Goal: Task Accomplishment & Management: Complete application form

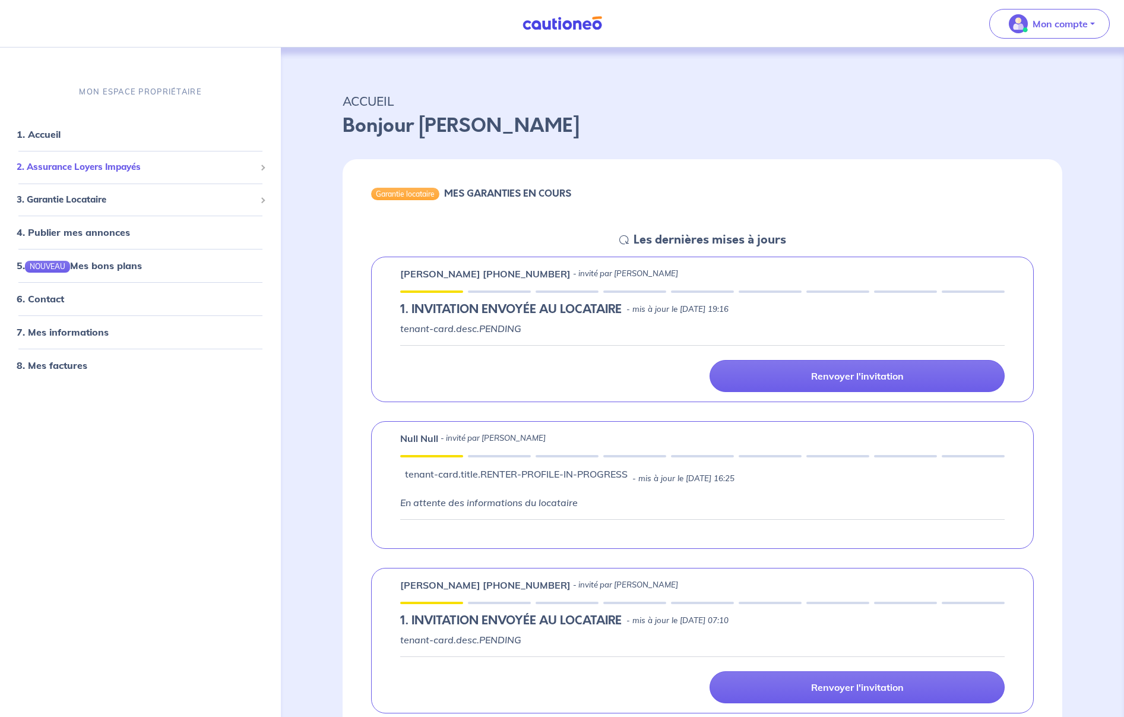
click at [143, 172] on span "2. Assurance Loyers Impayés" at bounding box center [136, 167] width 239 height 14
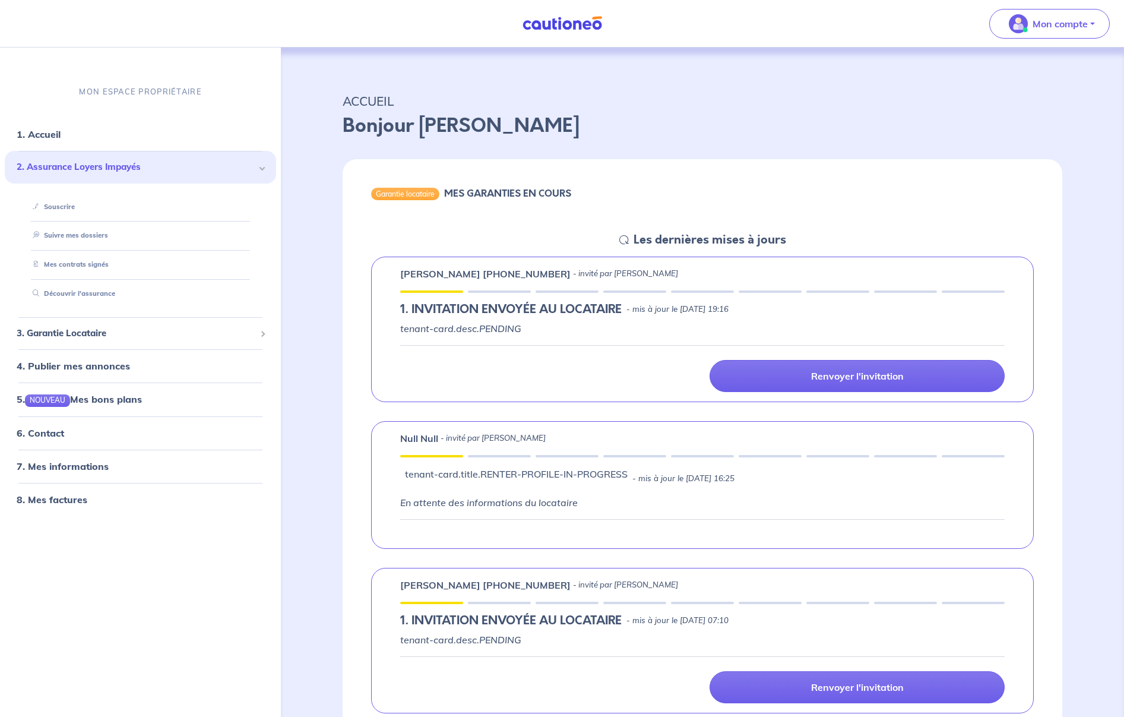
click at [143, 172] on span "2. Assurance Loyers Impayés" at bounding box center [136, 167] width 239 height 14
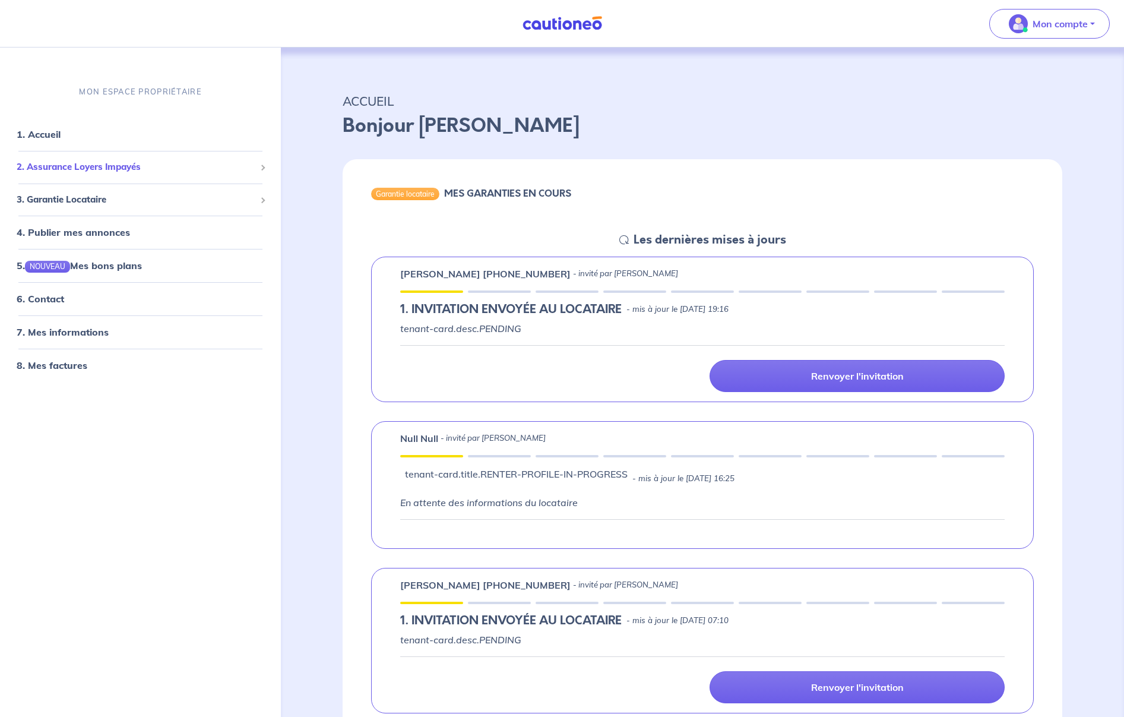
click at [154, 173] on span "2. Assurance Loyers Impayés" at bounding box center [136, 167] width 239 height 14
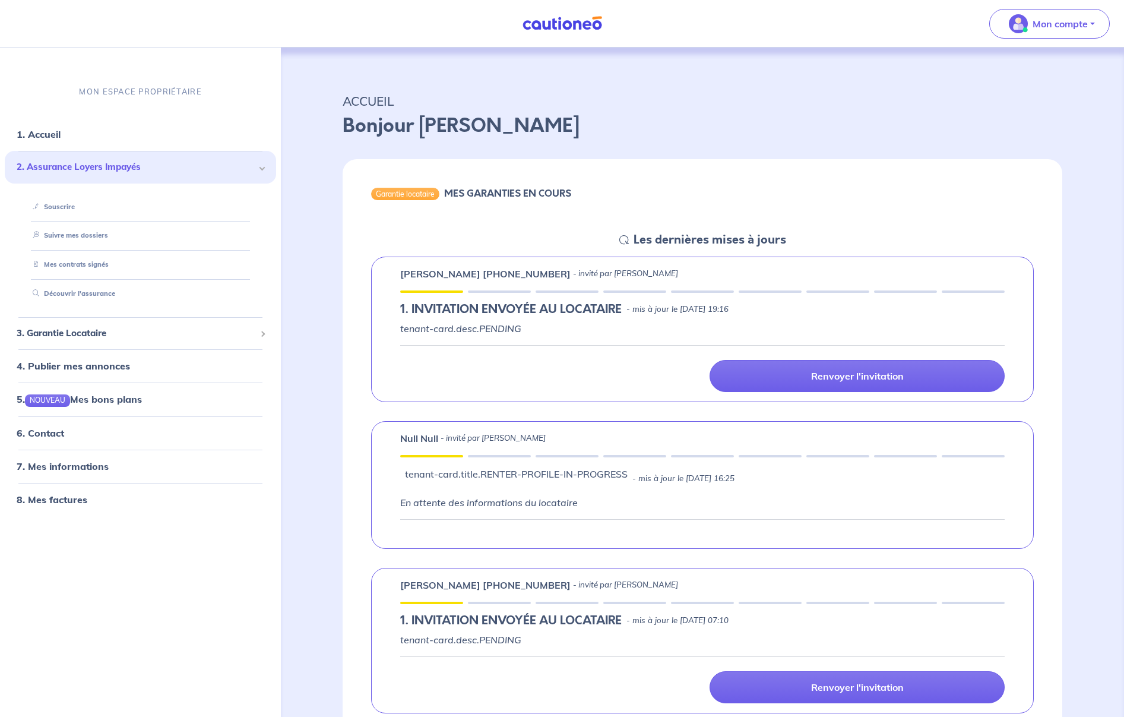
click at [109, 166] on span "2. Assurance Loyers Impayés" at bounding box center [136, 167] width 239 height 14
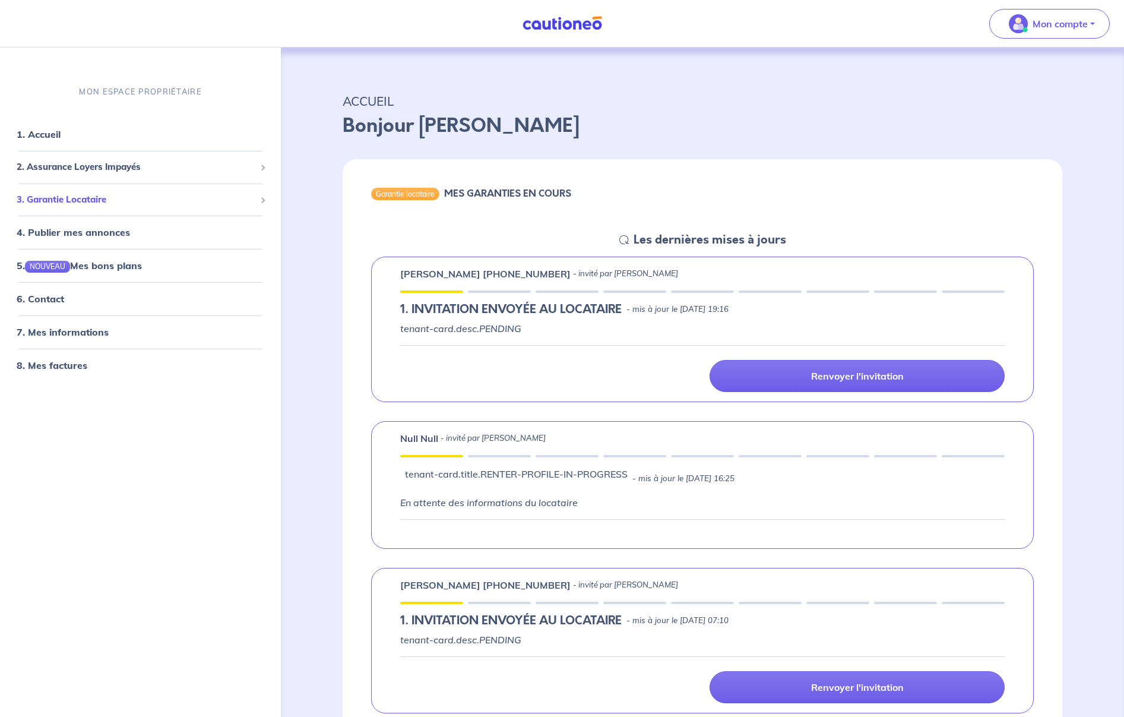
click at [128, 203] on span "3. Garantie Locataire" at bounding box center [136, 199] width 239 height 14
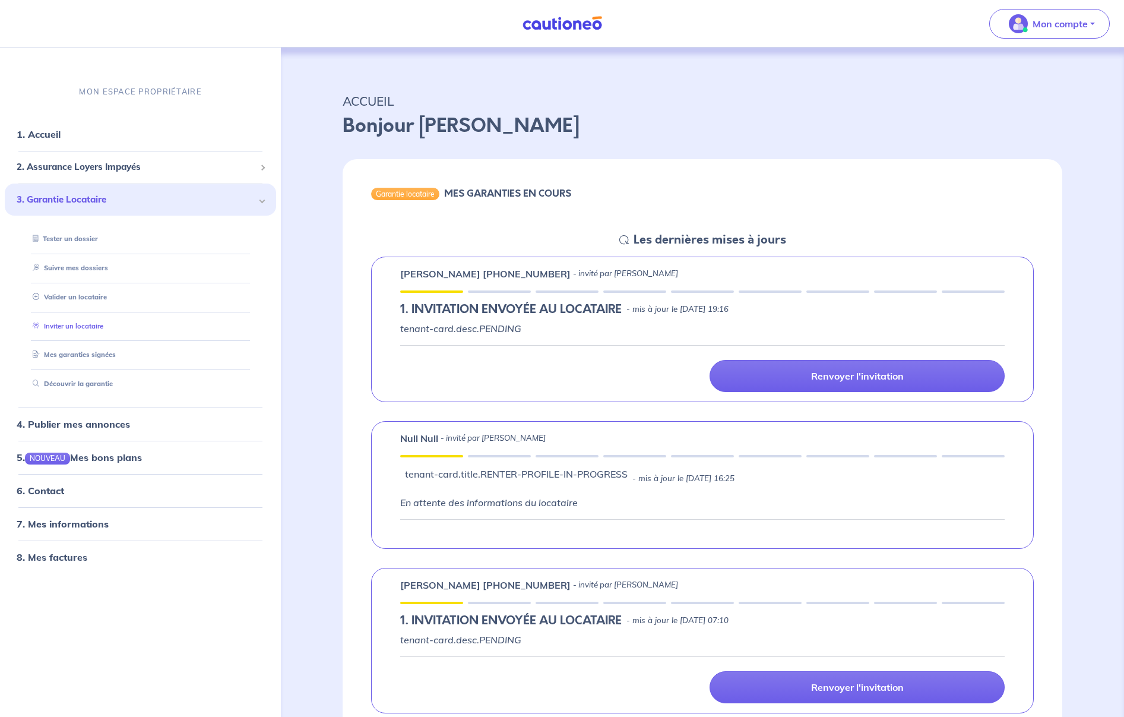
click at [83, 326] on link "Inviter un locataire" at bounding box center [65, 325] width 75 height 8
select select "FR"
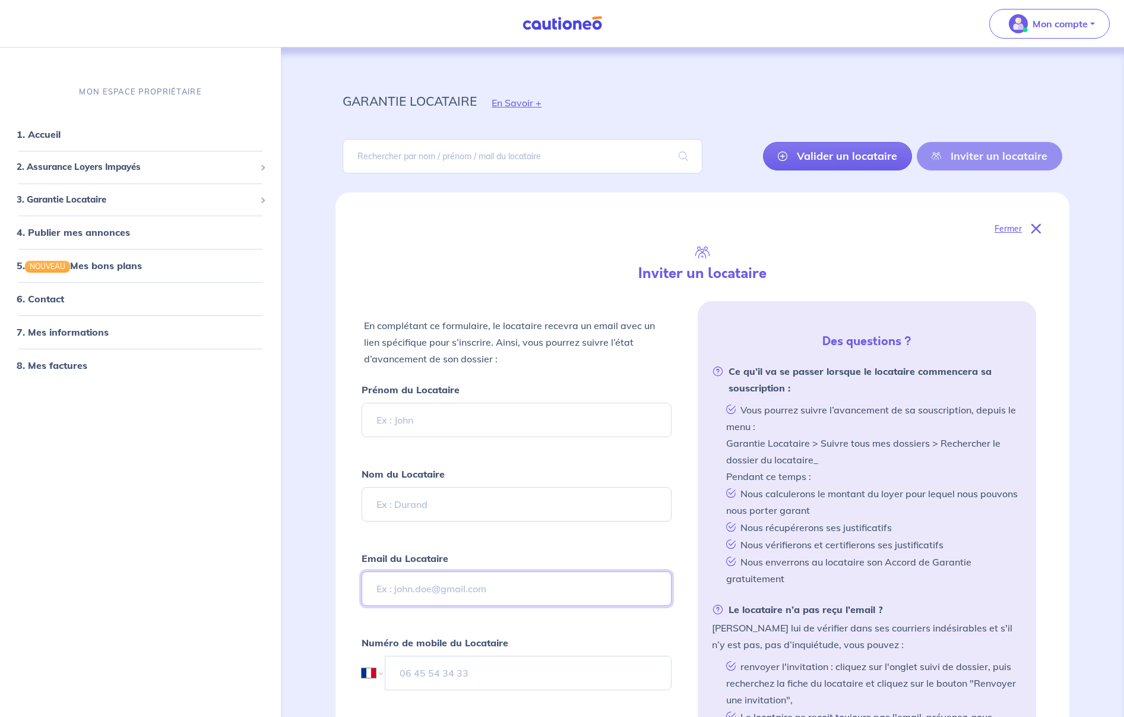
click at [492, 588] on input "Email du Locataire" at bounding box center [517, 588] width 310 height 34
paste input "liliss_94@hotmail.fr"
type input "liliss_94@hotmail.fr"
click at [445, 423] on input "Prénom du Locataire" at bounding box center [517, 420] width 310 height 34
paste input "Cappoen alisson"
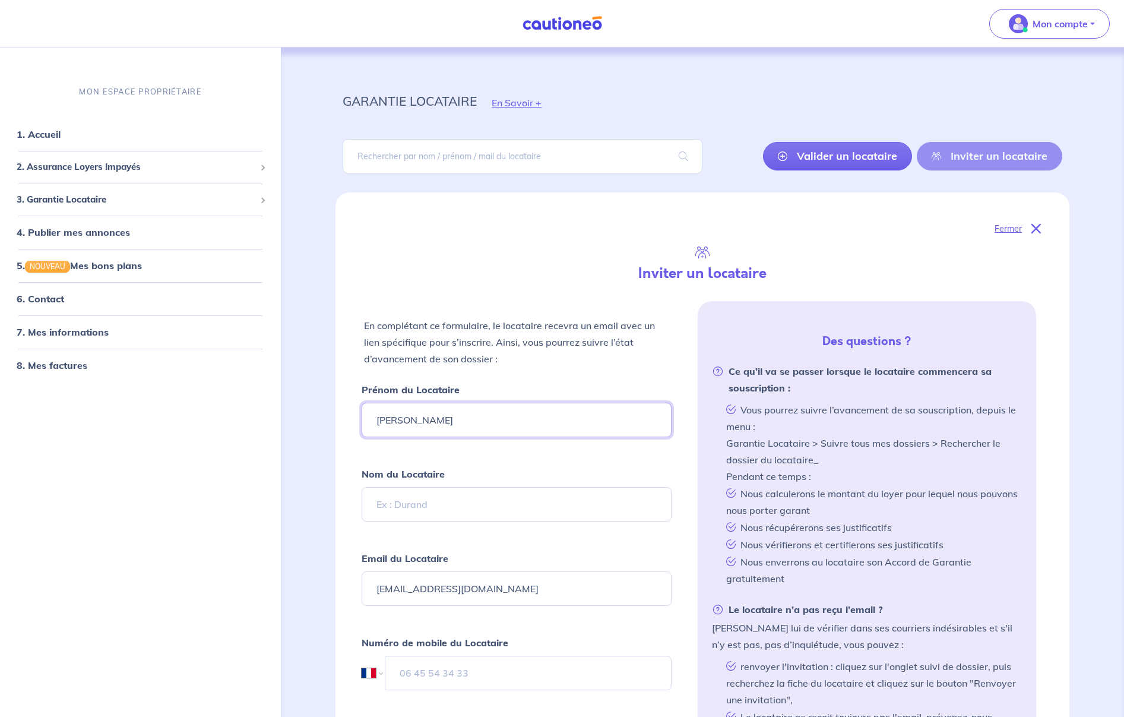
drag, startPoint x: 418, startPoint y: 421, endPoint x: 358, endPoint y: 417, distance: 60.1
click at [362, 417] on input "Cappoen alisson" at bounding box center [517, 420] width 310 height 34
type input "alisson"
click at [416, 505] on input "Nom du Locataire" at bounding box center [517, 504] width 310 height 34
paste input "Cappoen"
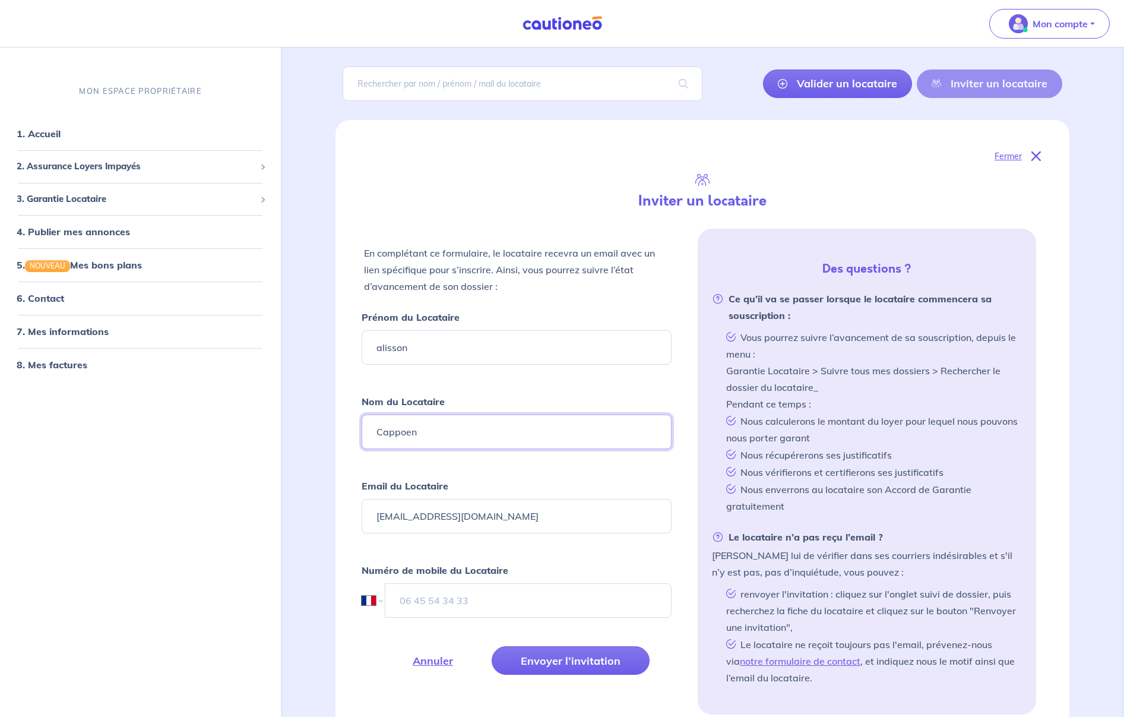
scroll to position [171, 0]
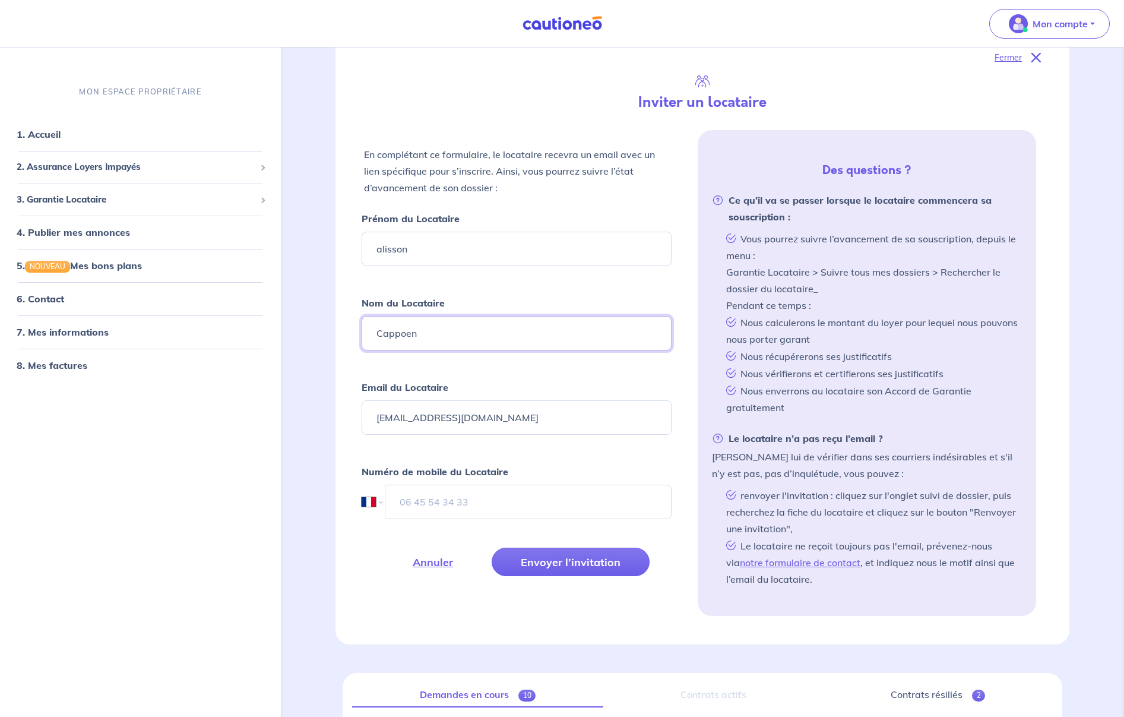
type input "Cappoen"
click at [407, 489] on input "tel" at bounding box center [528, 502] width 286 height 34
type input "06 13 64 33 35"
click at [432, 607] on div "En complétant ce formulaire, le locataire recevra un email avec un lien spécifi…" at bounding box center [702, 373] width 677 height 486
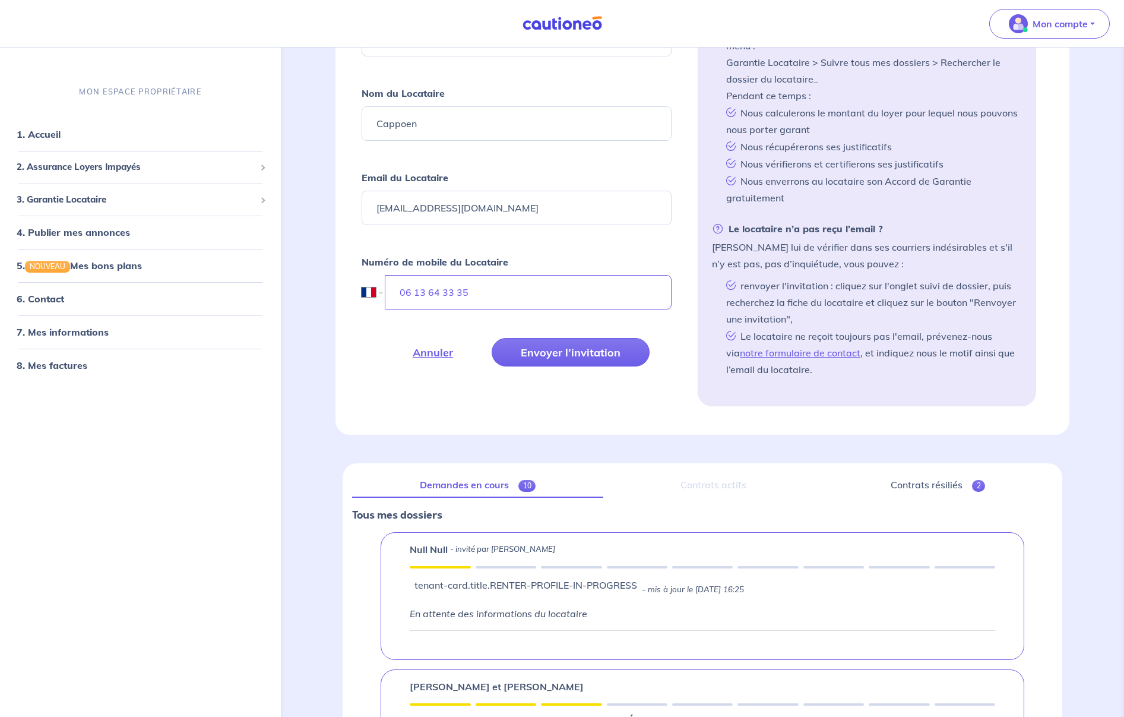
scroll to position [513, 0]
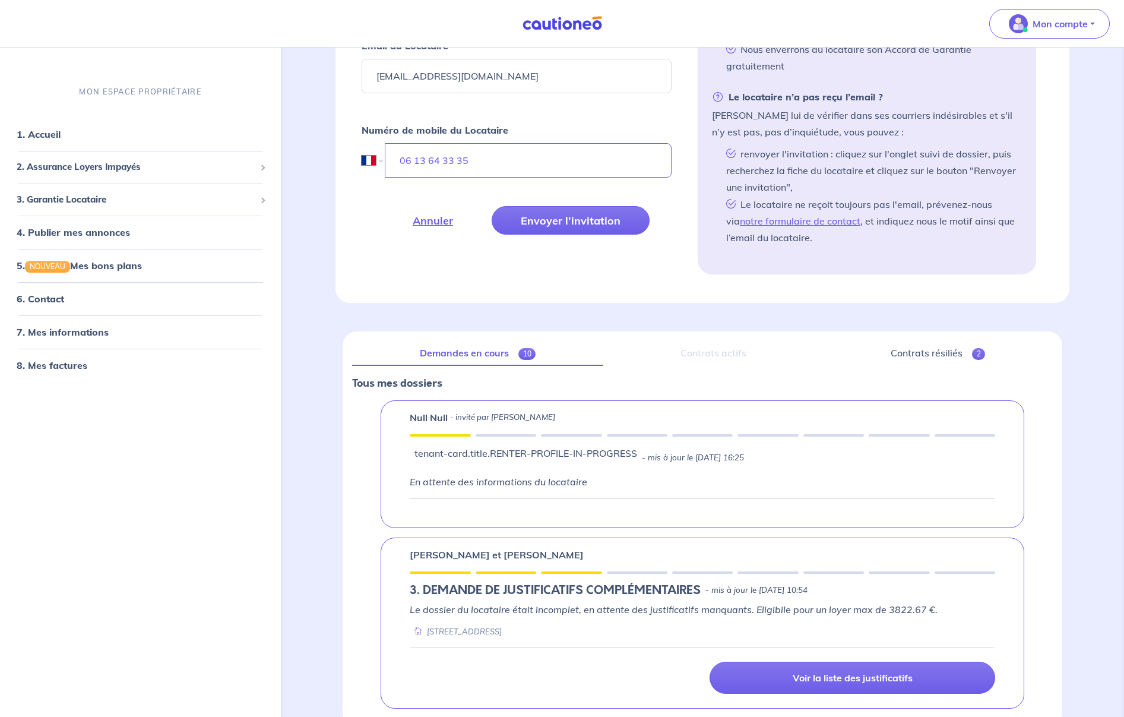
click at [728, 354] on div "Contrats actifs" at bounding box center [713, 353] width 201 height 25
click at [728, 353] on div "Contrats actifs" at bounding box center [713, 353] width 201 height 25
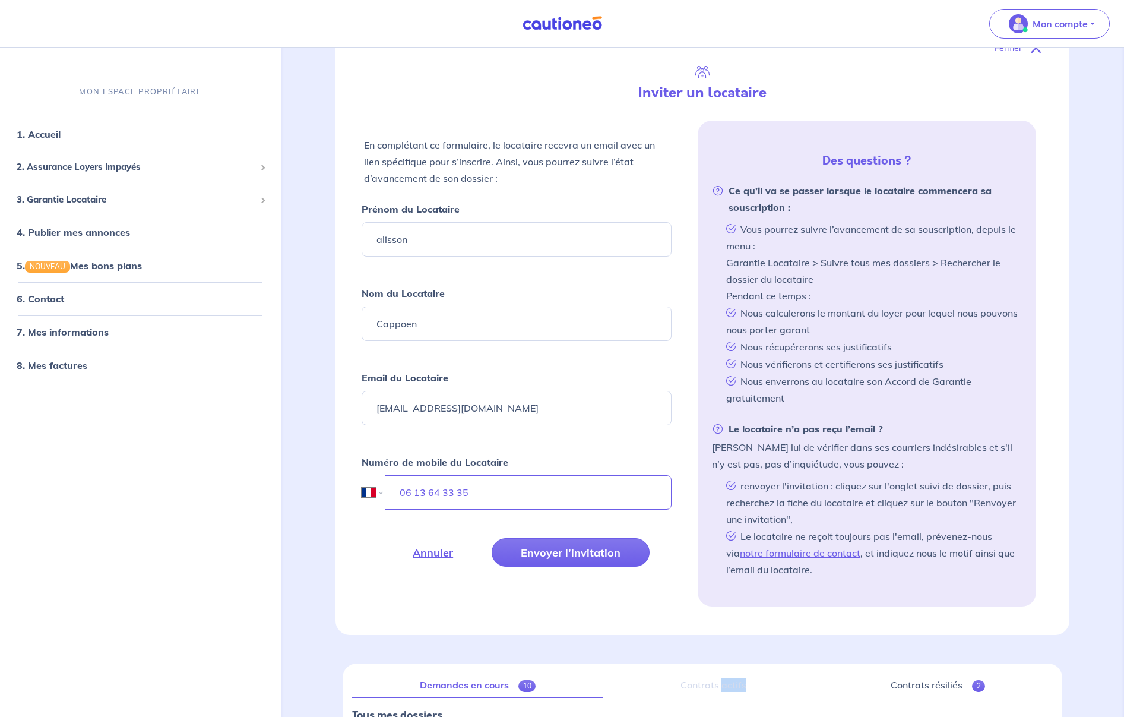
scroll to position [180, 0]
click at [592, 554] on button "Envoyer l’invitation" at bounding box center [571, 553] width 158 height 29
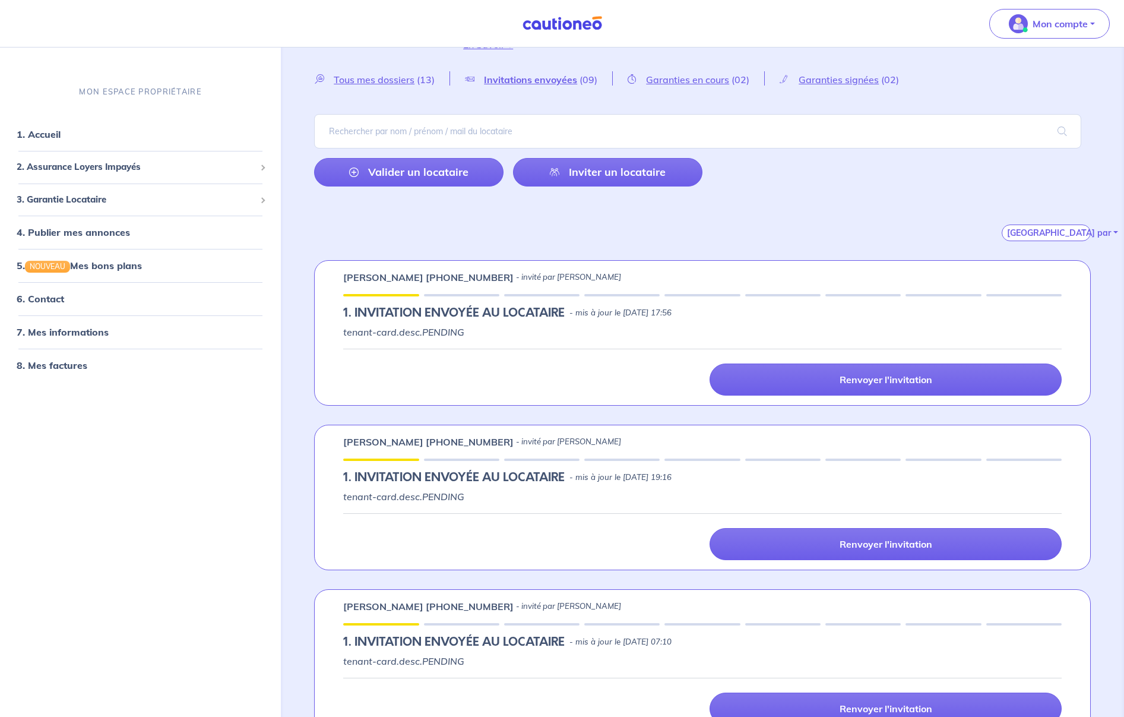
scroll to position [48, 0]
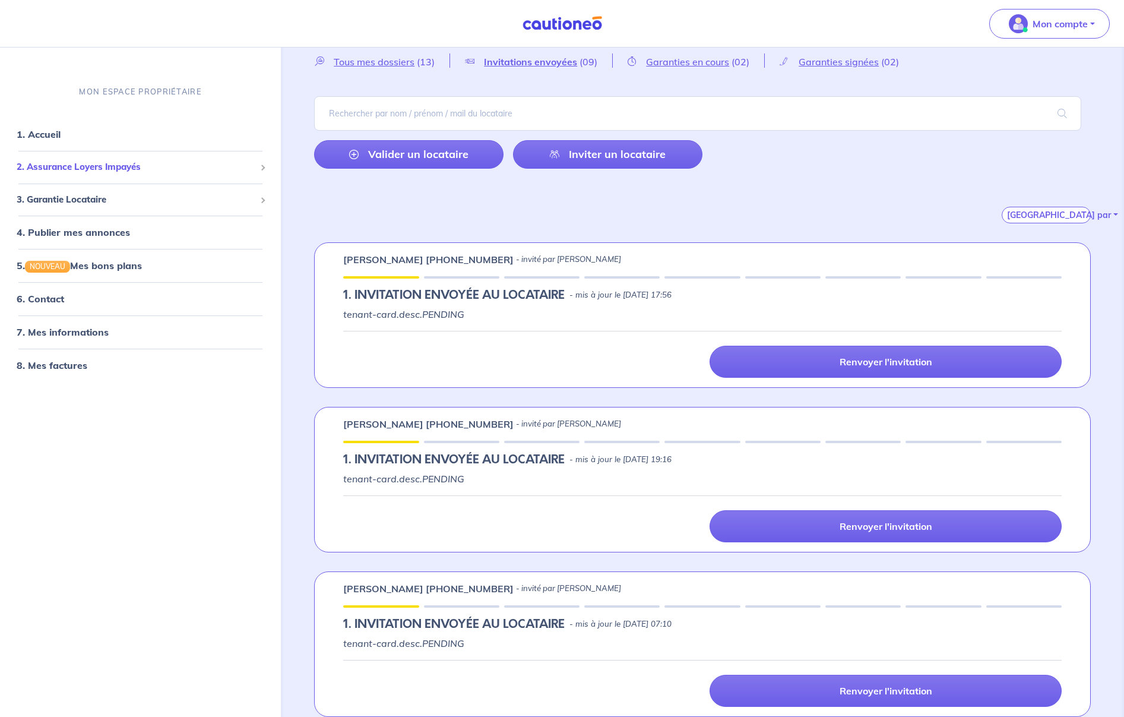
click at [184, 172] on span "2. Assurance Loyers Impayés" at bounding box center [136, 167] width 239 height 14
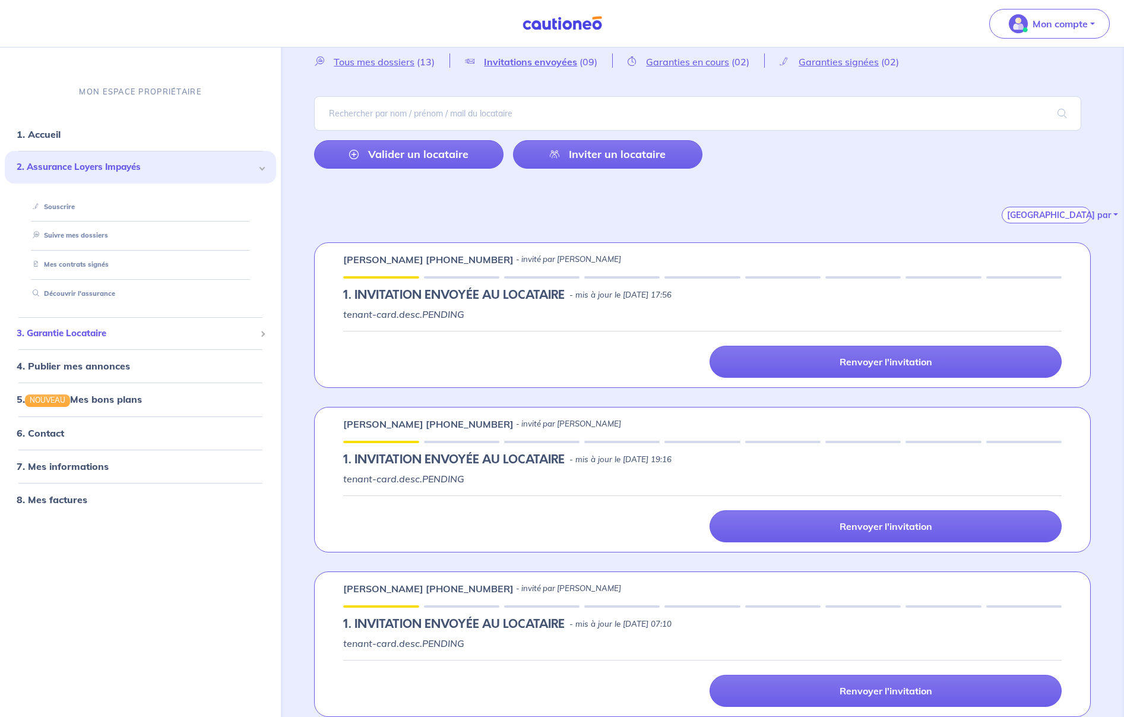
click at [128, 337] on span "3. Garantie Locataire" at bounding box center [136, 334] width 239 height 14
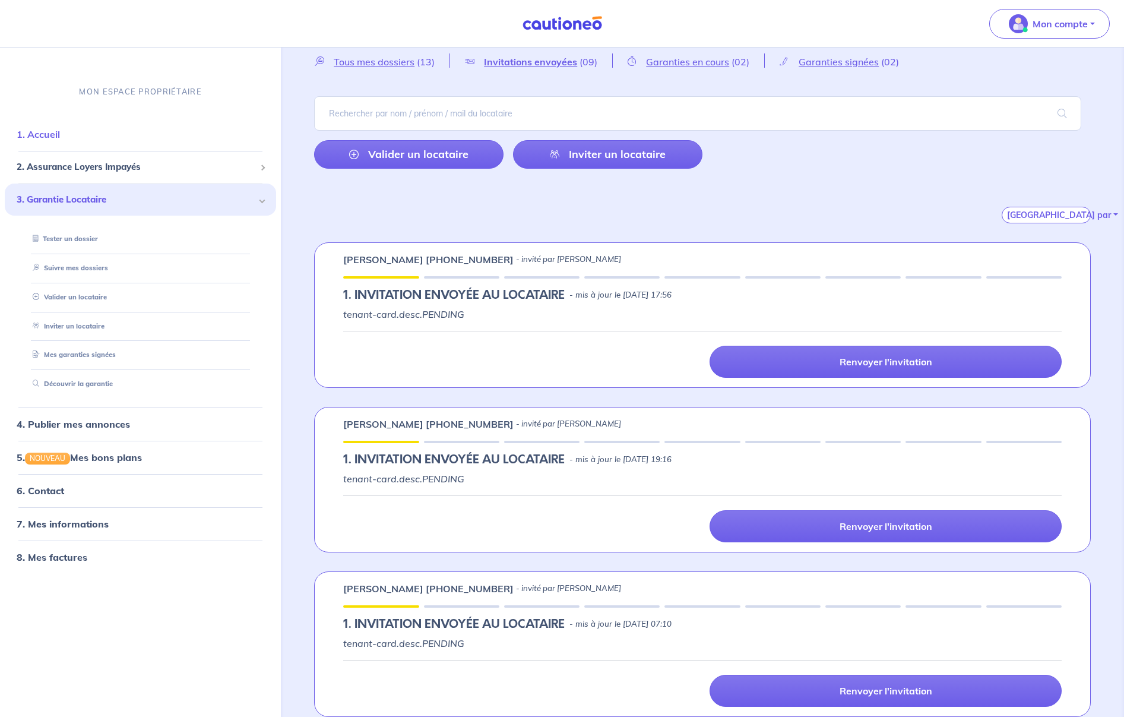
click at [60, 139] on link "1. Accueil" at bounding box center [38, 134] width 43 height 12
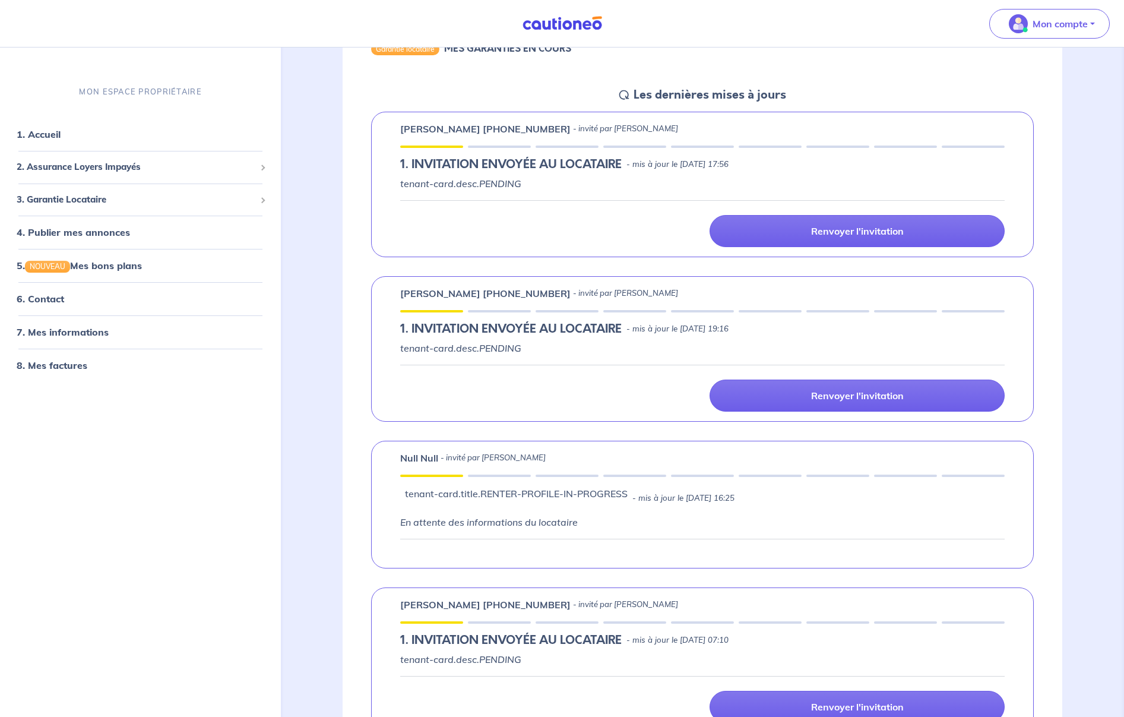
scroll to position [171, 0]
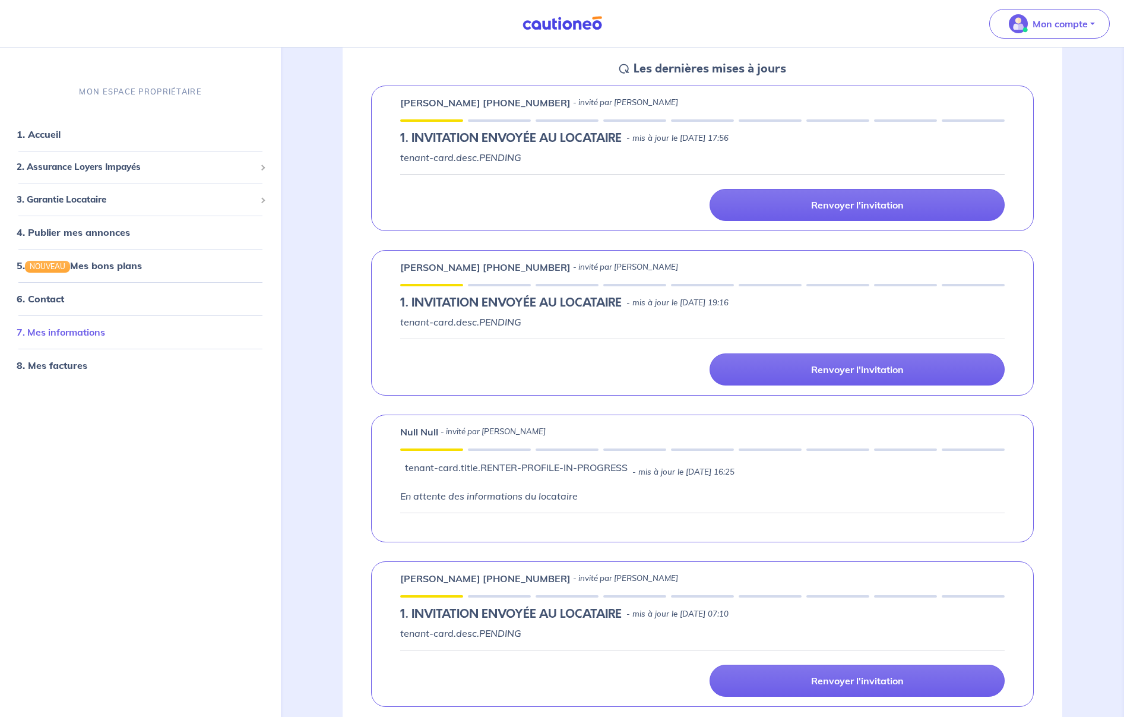
click at [68, 330] on link "7. Mes informations" at bounding box center [61, 332] width 88 height 12
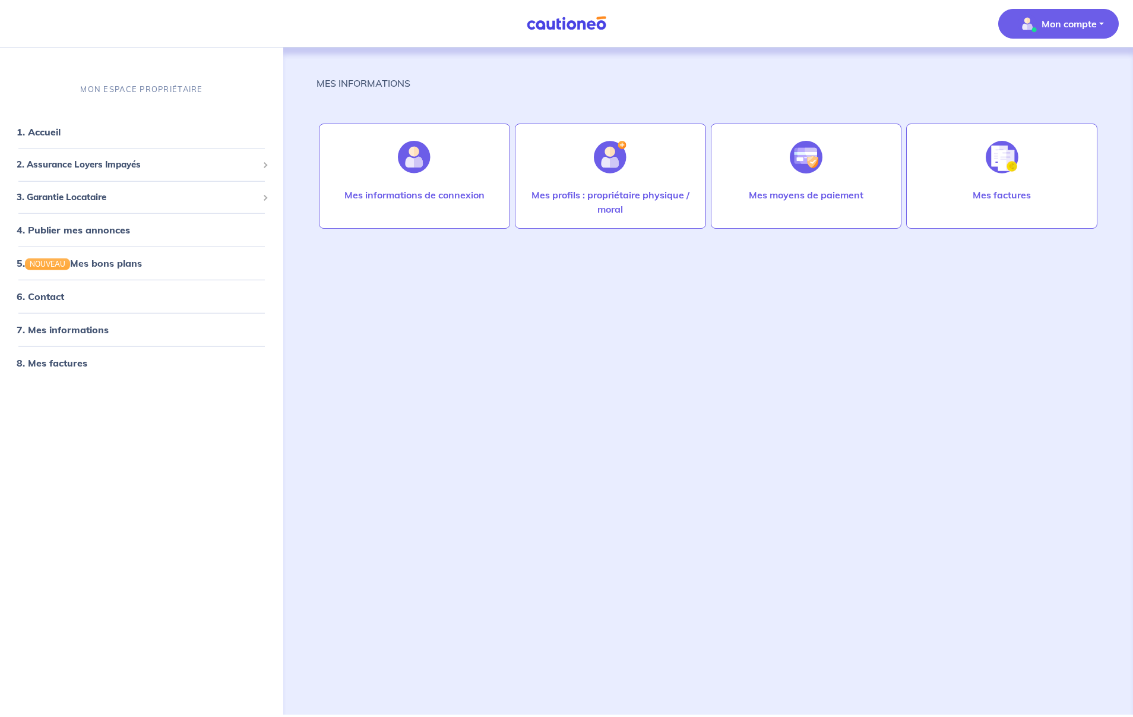
click at [1100, 23] on button "Mon compte" at bounding box center [1058, 24] width 121 height 30
click at [116, 232] on link "4. Publier mes annonces" at bounding box center [72, 230] width 110 height 12
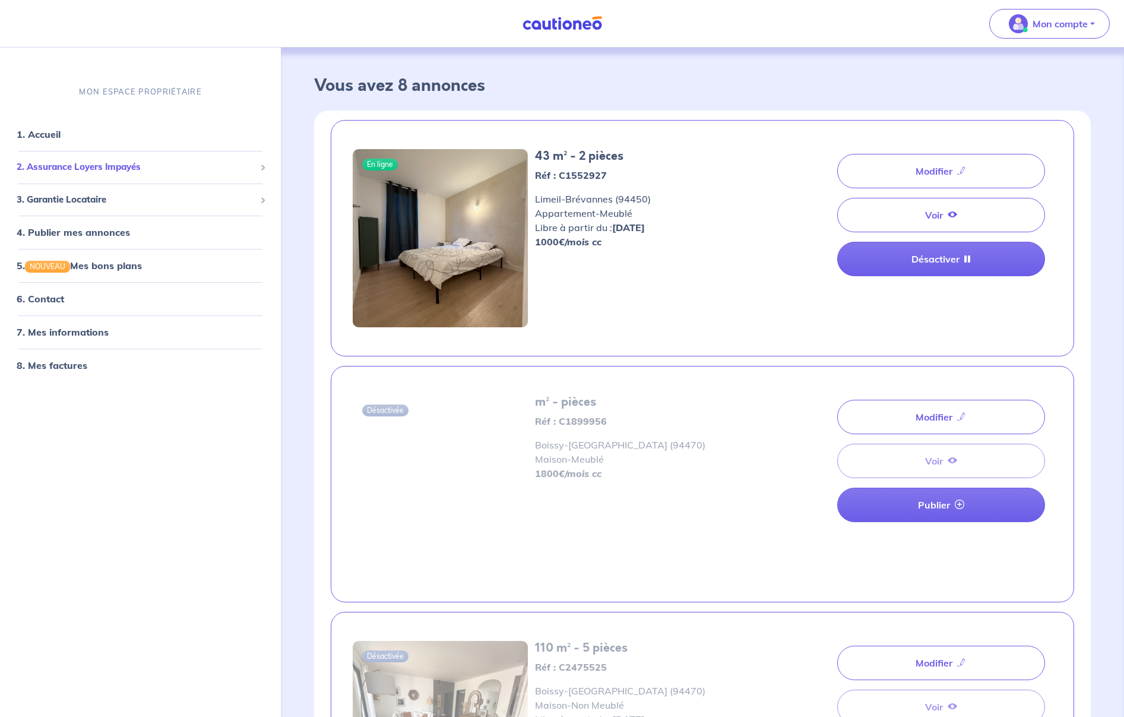
click at [140, 173] on span "2. Assurance Loyers Impayés" at bounding box center [136, 167] width 239 height 14
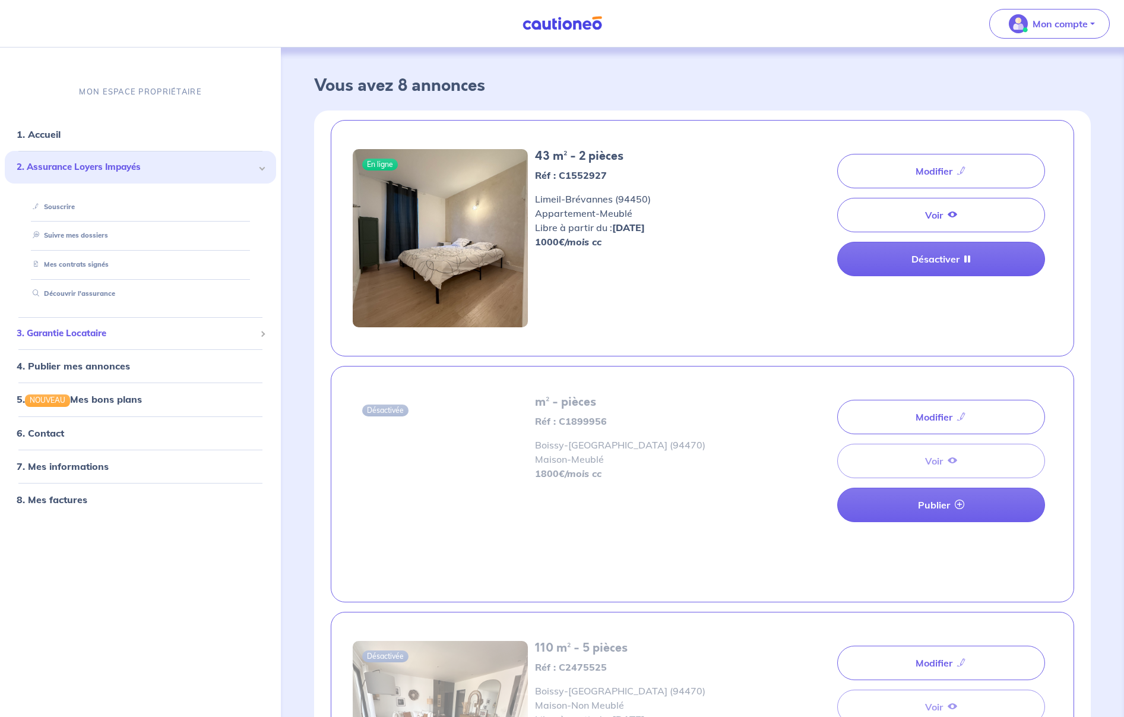
click at [122, 335] on span "3. Garantie Locataire" at bounding box center [136, 334] width 239 height 14
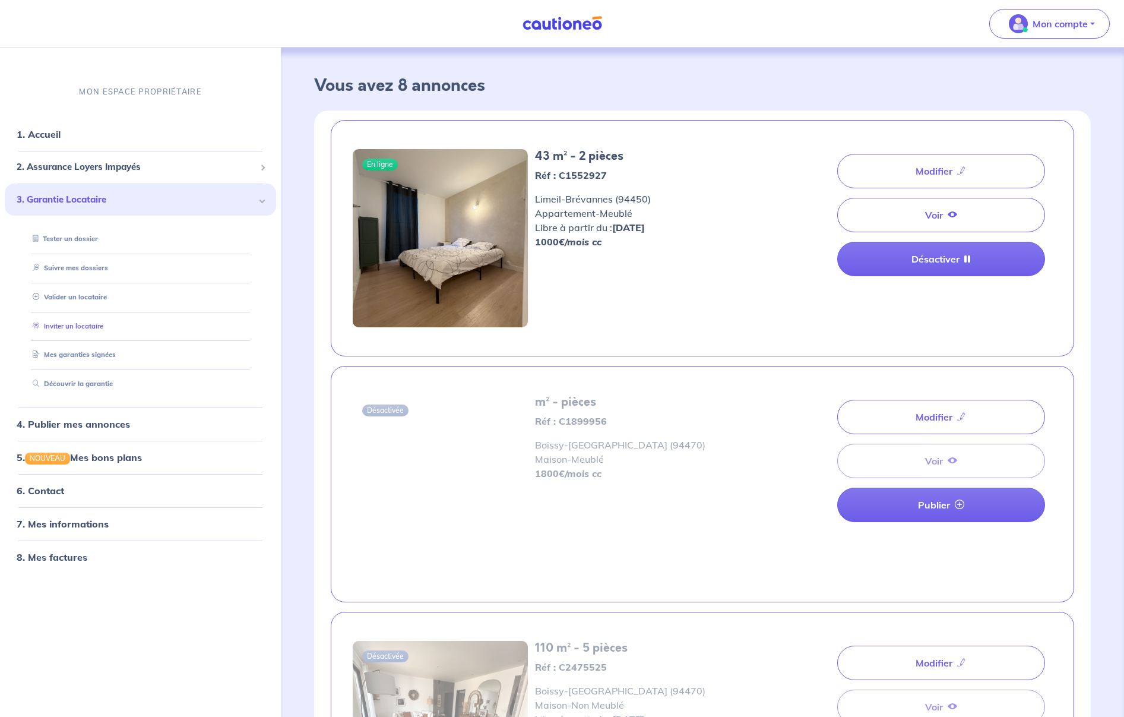
click at [100, 324] on link "Inviter un locataire" at bounding box center [65, 325] width 75 height 8
select select "FR"
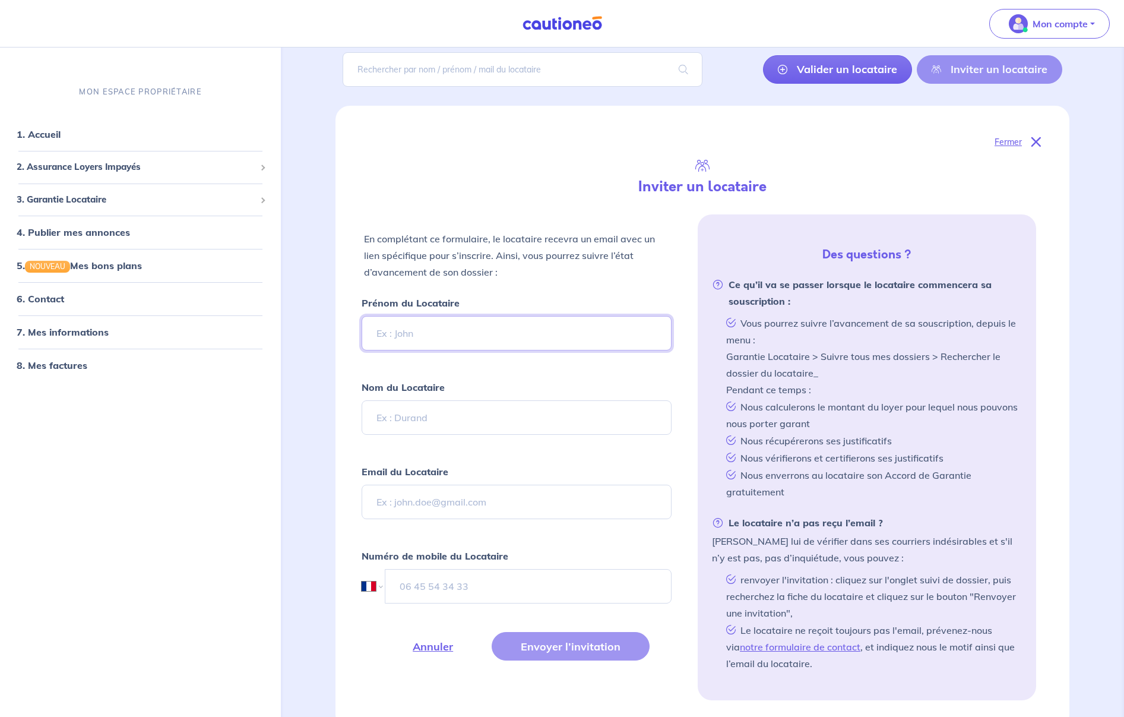
scroll to position [171, 0]
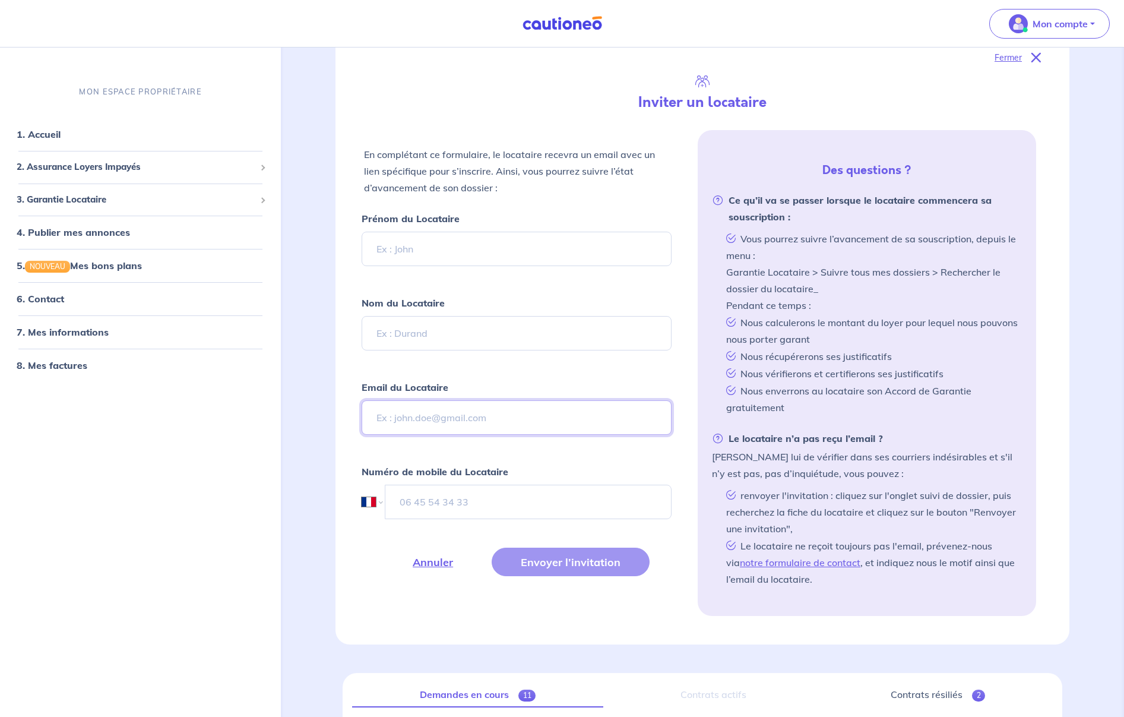
click at [461, 419] on input "Email du Locataire" at bounding box center [517, 417] width 310 height 34
paste input "khawla.jbeli98@gmail.com"
type input "khawla.jbeli98@gmail.com"
click at [456, 509] on input "tel" at bounding box center [528, 502] width 286 height 34
type input "06 15 29 30 58"
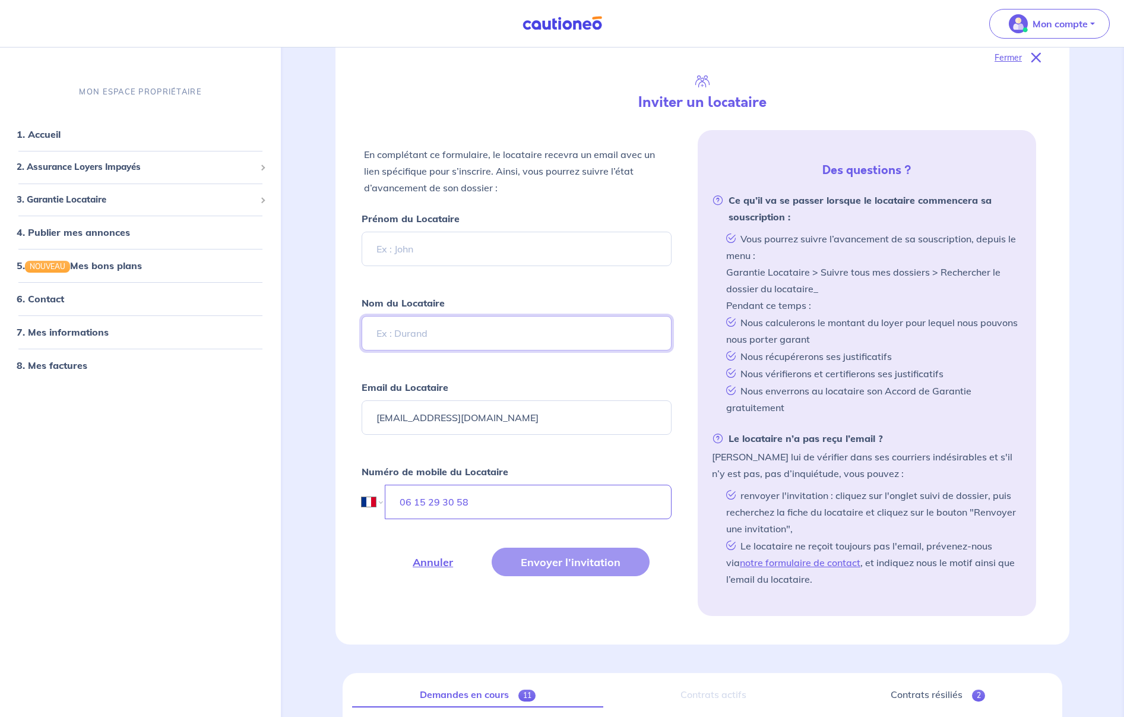
click at [440, 344] on input "Nom du Locataire" at bounding box center [517, 333] width 310 height 34
click at [436, 246] on input "Prénom du Locataire" at bounding box center [517, 249] width 310 height 34
type input "Khawla"
click at [439, 334] on input "Nom du Locataire" at bounding box center [517, 333] width 310 height 34
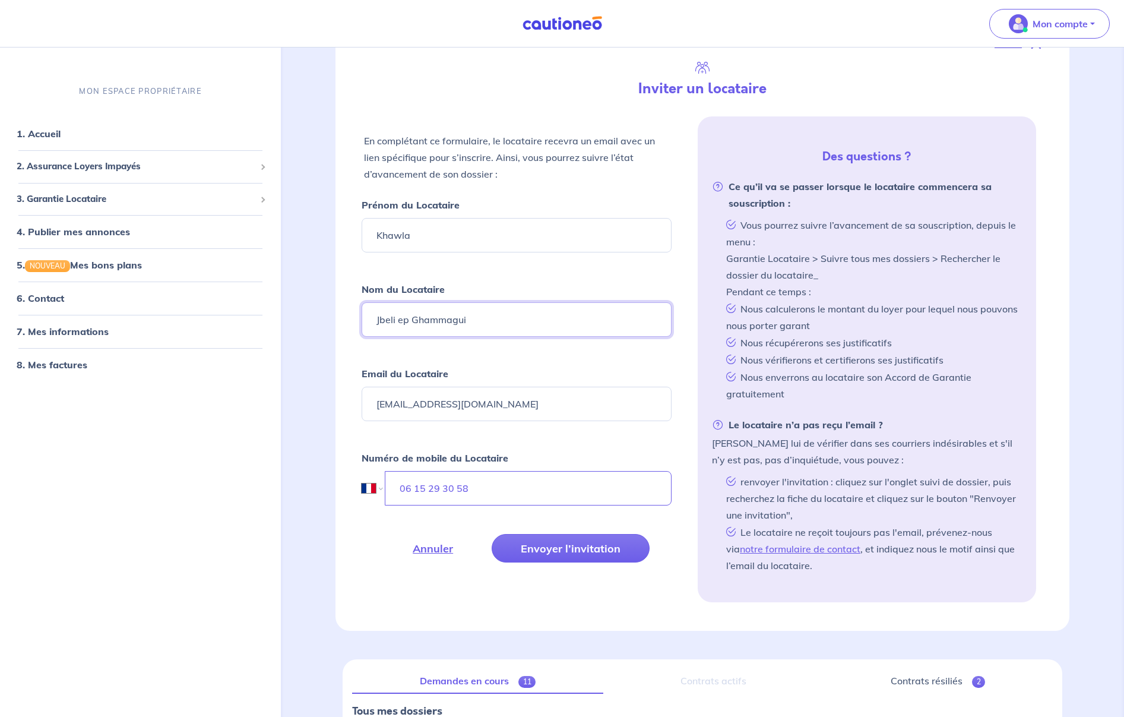
scroll to position [190, 0]
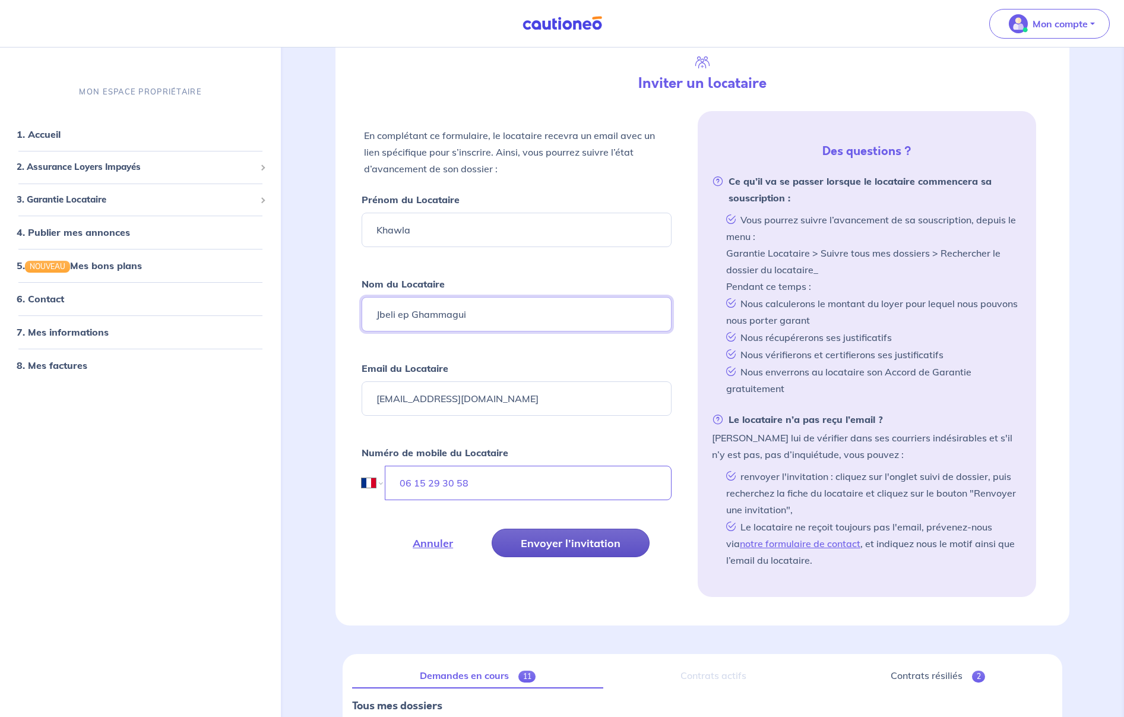
type input "Jbeli ep Ghammagui"
click at [612, 545] on button "Envoyer l’invitation" at bounding box center [571, 543] width 158 height 29
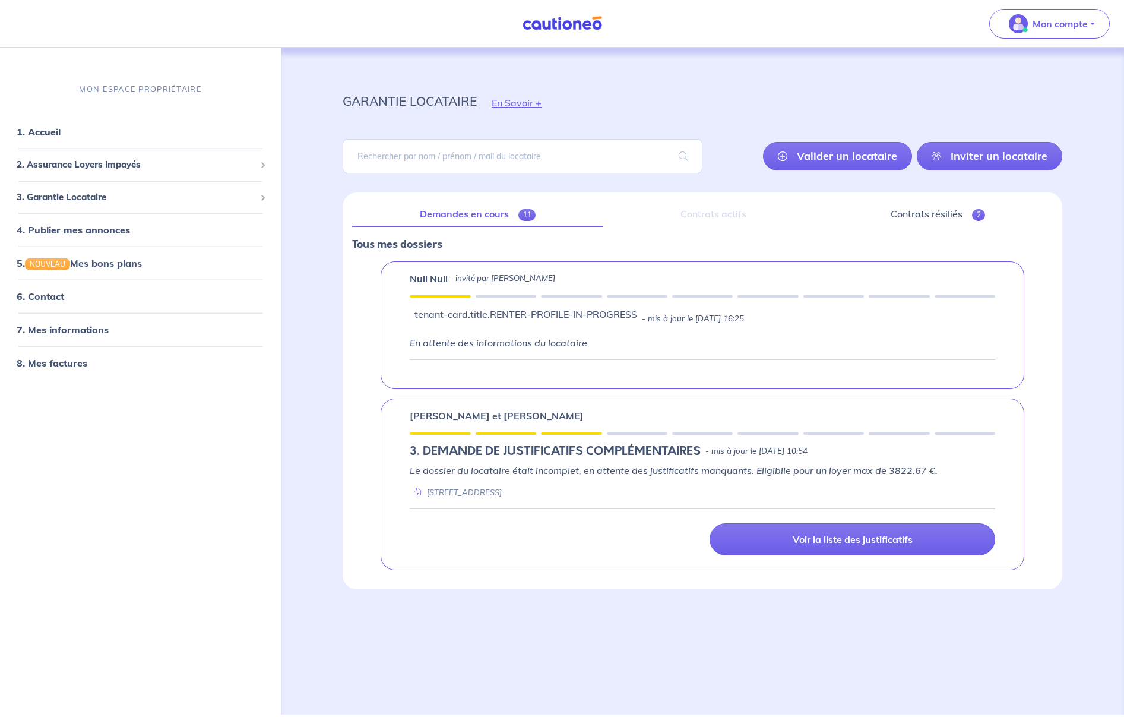
scroll to position [0, 0]
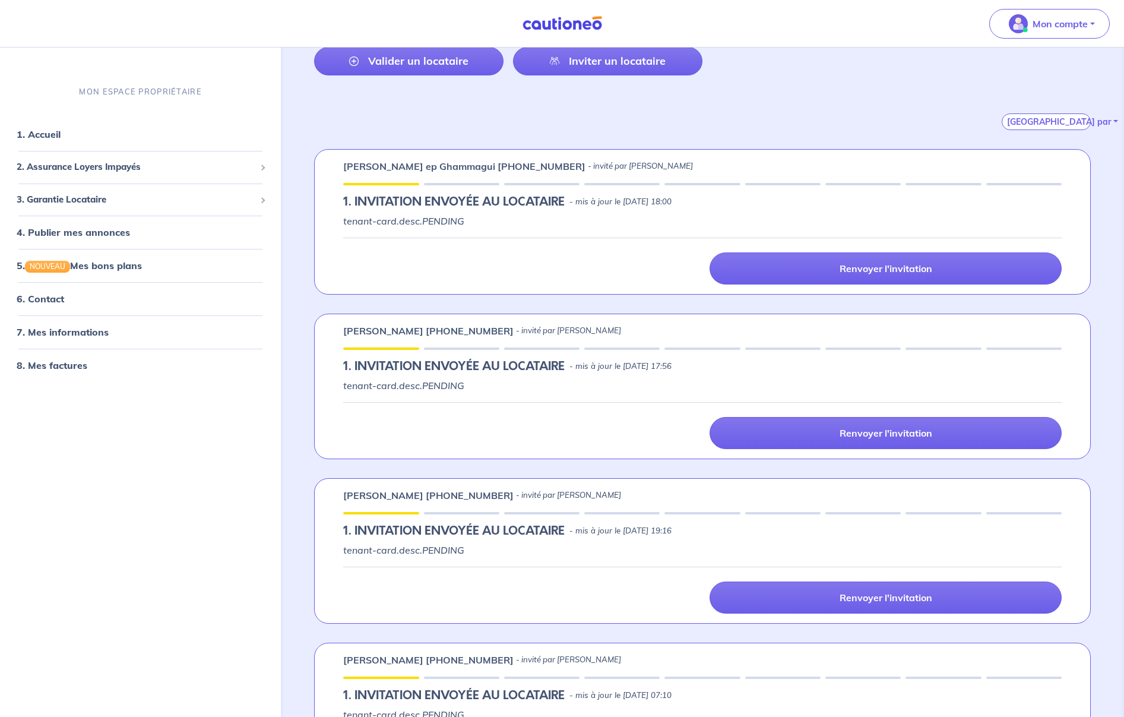
scroll to position [143, 0]
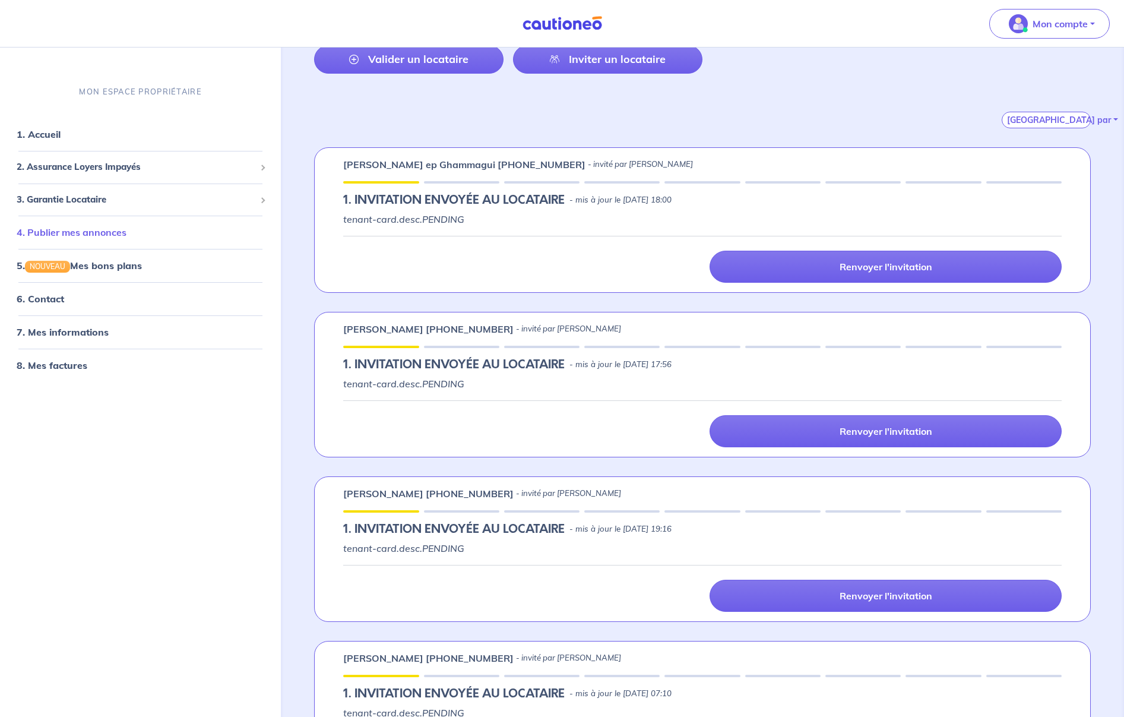
click at [98, 233] on link "4. Publier mes annonces" at bounding box center [72, 232] width 110 height 12
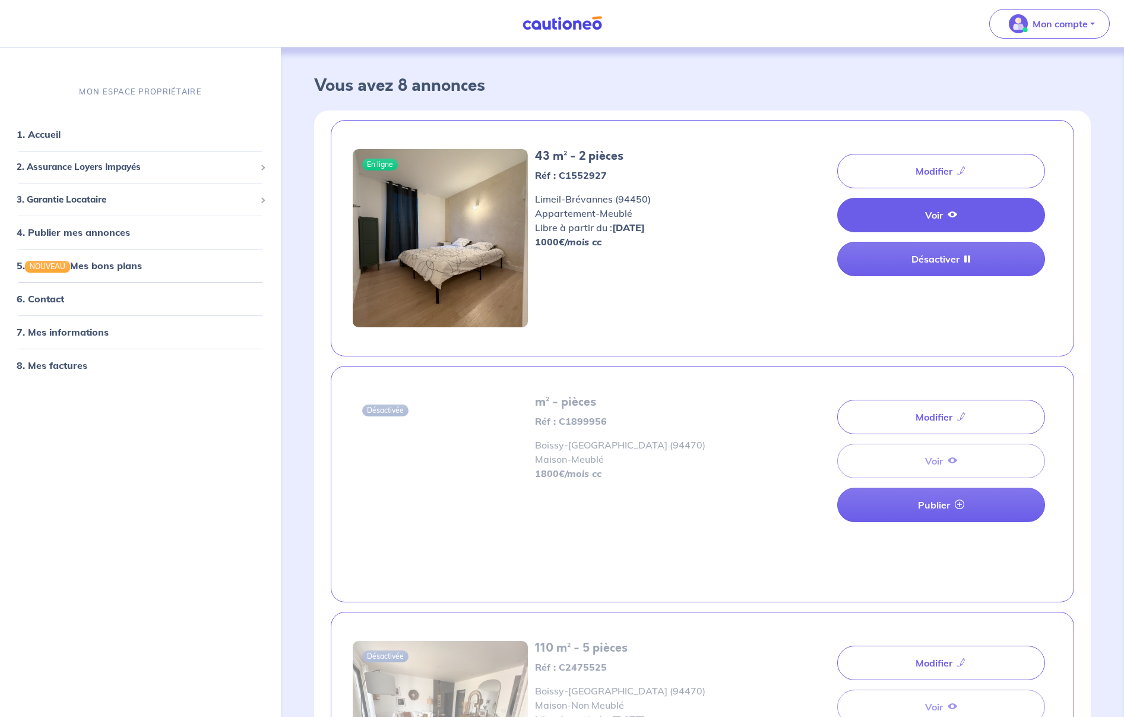
click at [928, 216] on link "Voir" at bounding box center [941, 215] width 208 height 34
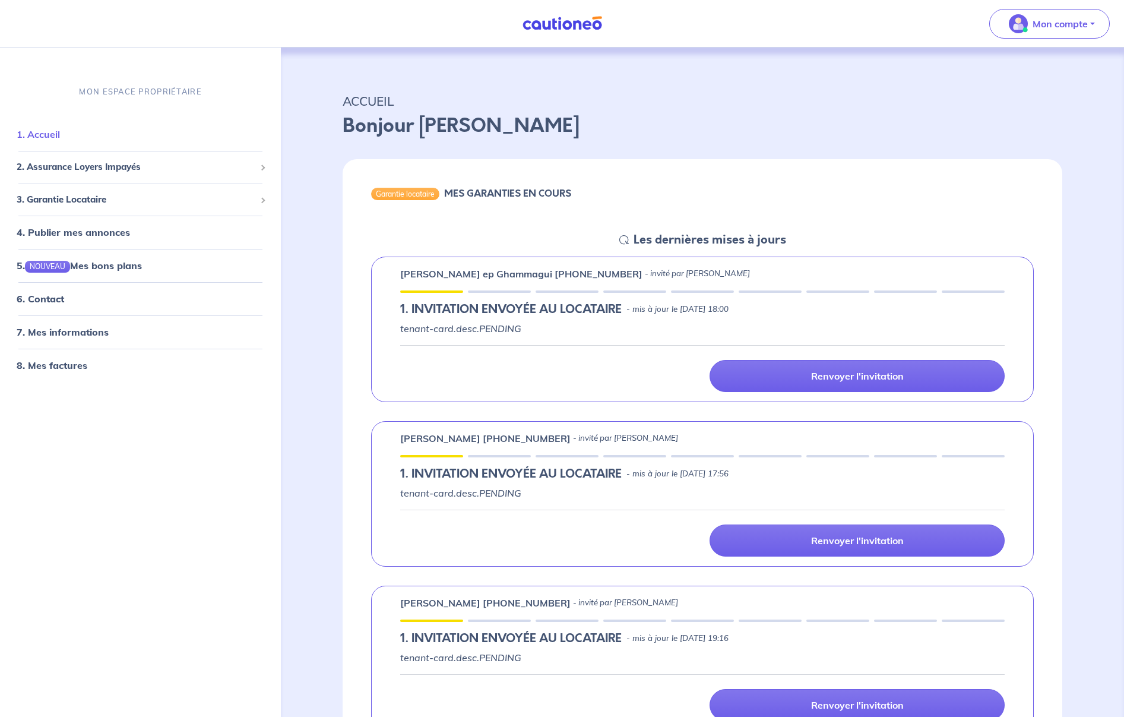
click at [39, 138] on link "1. Accueil" at bounding box center [38, 134] width 43 height 12
